Goal: Consume media (video, audio): Consume media (video, audio)

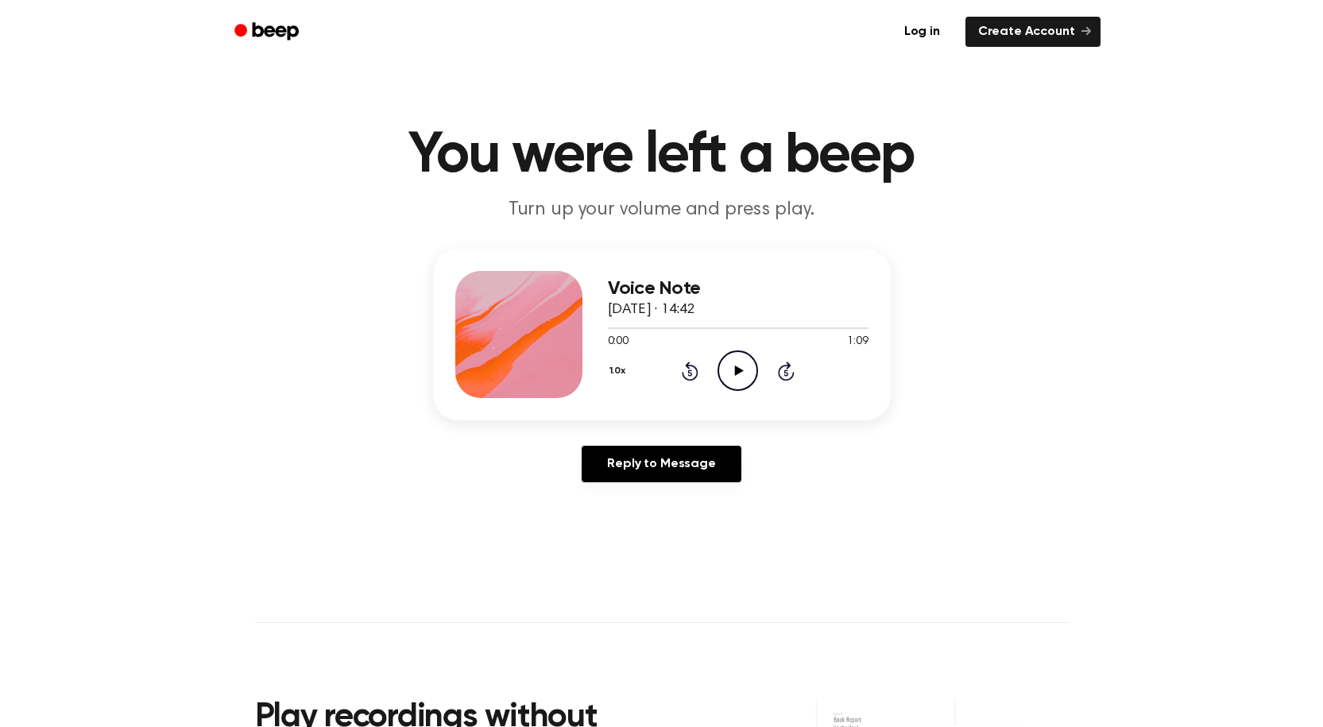
click at [738, 373] on icon at bounding box center [739, 370] width 9 height 10
click at [735, 374] on icon at bounding box center [737, 370] width 7 height 10
drag, startPoint x: 633, startPoint y: 324, endPoint x: 566, endPoint y: 330, distance: 67.8
click at [566, 330] on div "Voice Note [DATE] · 14:42 0:10 1:09 Your browser does not support the [object O…" at bounding box center [662, 335] width 458 height 172
click at [728, 373] on icon "Play Audio" at bounding box center [737, 370] width 41 height 41
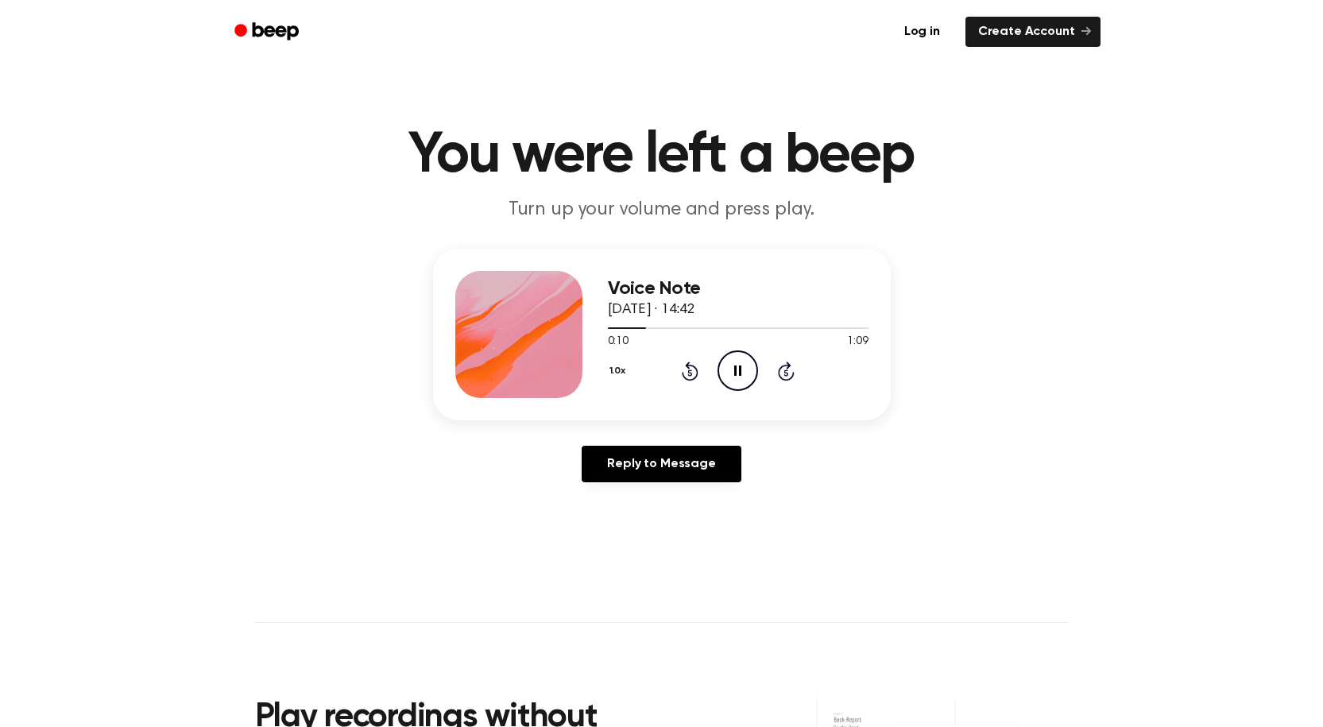
click at [802, 435] on div "Voice Note [DATE] · 14:42 0:10 1:09 Your browser does not support the [object O…" at bounding box center [661, 372] width 1285 height 246
drag, startPoint x: 639, startPoint y: 329, endPoint x: 586, endPoint y: 333, distance: 53.4
click at [586, 333] on div "Voice Note [DATE] · 14:42 0:11 1:09 Your browser does not support the [object O…" at bounding box center [662, 335] width 458 height 172
click at [650, 333] on div "0:12 1:09 Your browser does not support the [object Object] element." at bounding box center [738, 335] width 261 height 29
click at [650, 328] on span at bounding box center [648, 328] width 13 height 13
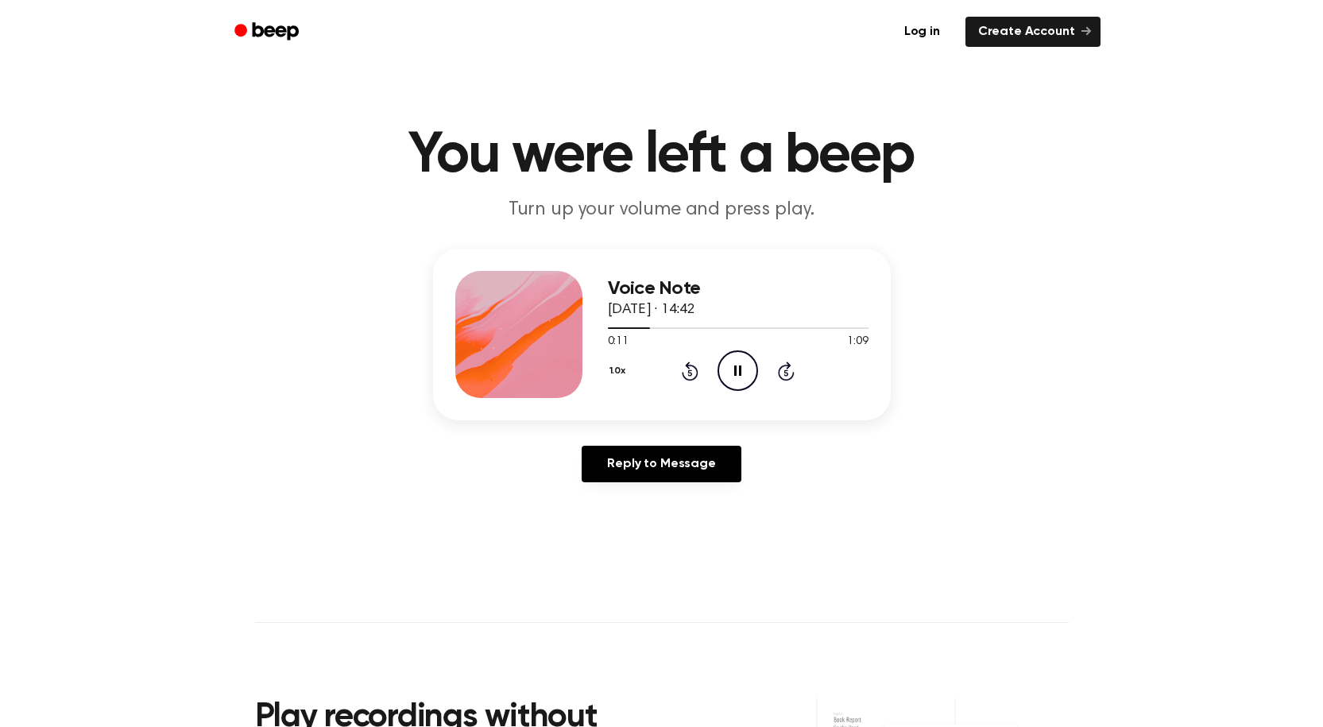
click at [676, 367] on div "1.0x Rewind 5 seconds Pause Audio Skip 5 seconds" at bounding box center [738, 370] width 261 height 41
click at [682, 370] on icon "Rewind 5 seconds" at bounding box center [689, 371] width 17 height 21
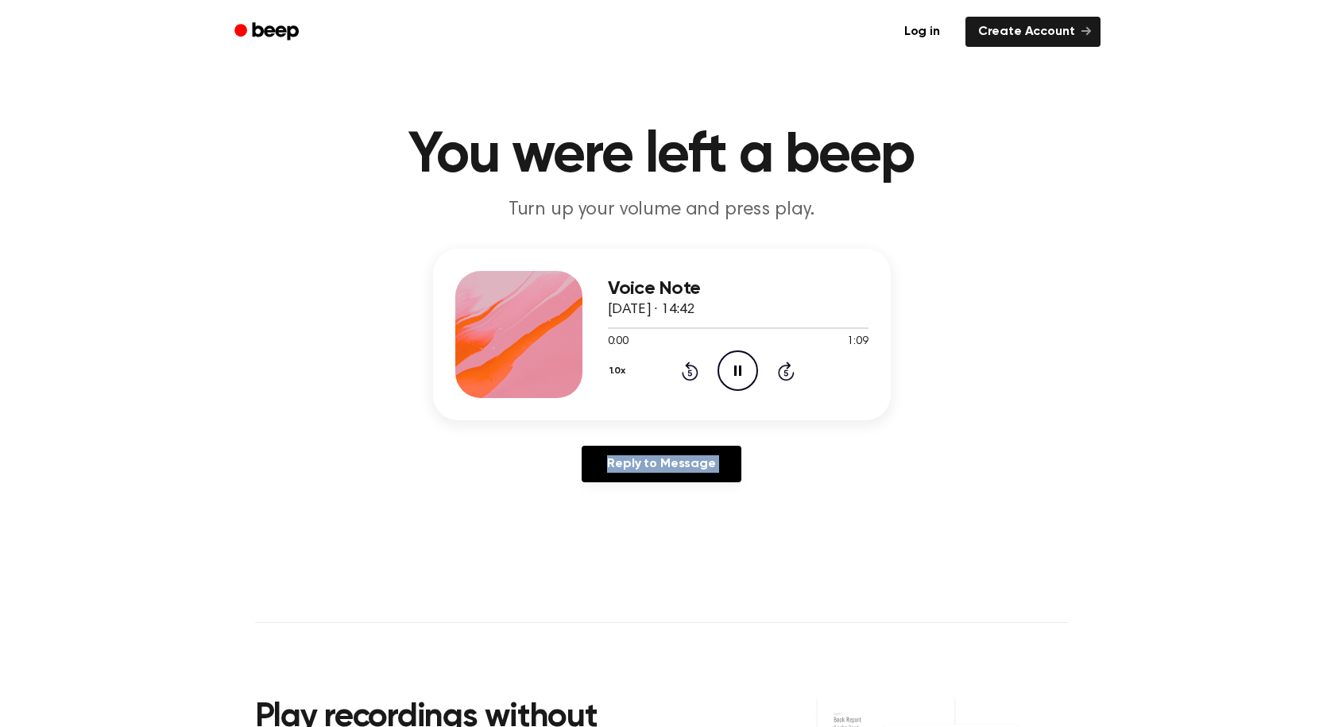
click at [682, 370] on icon "Rewind 5 seconds" at bounding box center [689, 371] width 17 height 21
click at [734, 375] on icon at bounding box center [737, 370] width 7 height 10
click at [927, 591] on main "You were left a beep Turn up your volume and press play. Voice Note [DATE] · 14…" at bounding box center [661, 490] width 1323 height 980
click at [740, 377] on icon "Play Audio" at bounding box center [737, 370] width 41 height 41
click at [737, 367] on icon "Pause Audio" at bounding box center [737, 370] width 41 height 41
